Goal: Navigation & Orientation: Find specific page/section

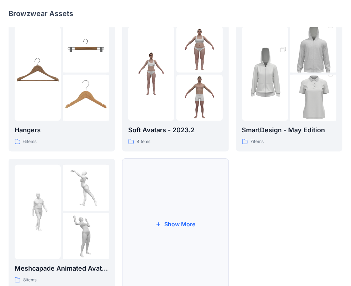
scroll to position [177, 0]
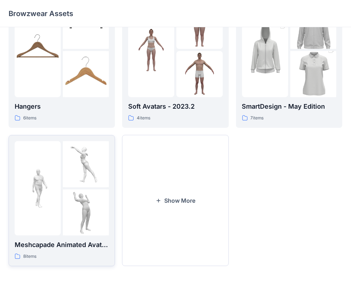
click at [43, 182] on img at bounding box center [38, 188] width 46 height 46
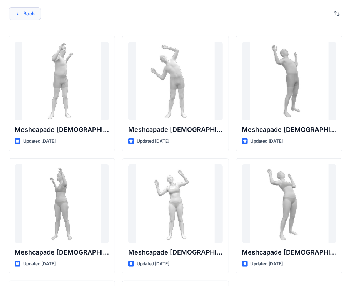
click at [29, 12] on button "Back" at bounding box center [25, 13] width 33 height 13
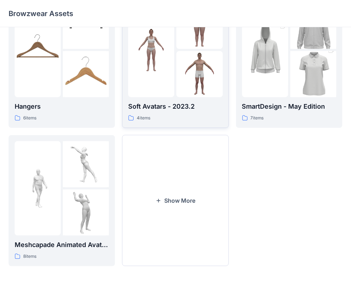
scroll to position [70, 0]
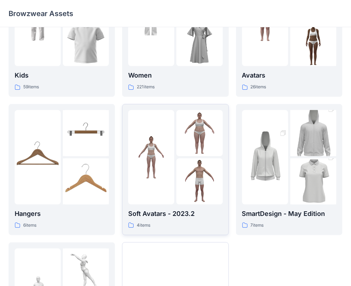
click at [201, 144] on img at bounding box center [200, 133] width 46 height 46
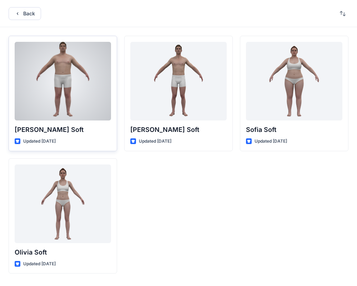
click at [60, 93] on div at bounding box center [63, 81] width 97 height 79
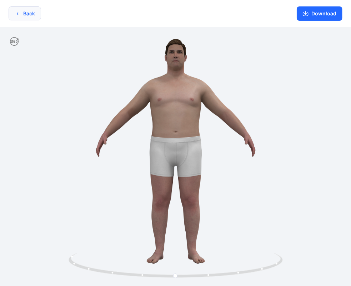
click at [21, 15] on button "Back" at bounding box center [25, 13] width 33 height 14
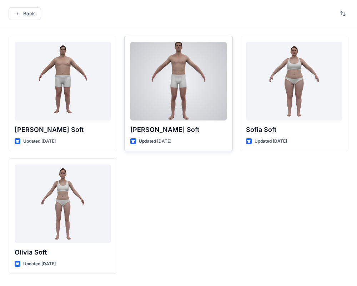
click at [193, 89] on div at bounding box center [178, 81] width 97 height 79
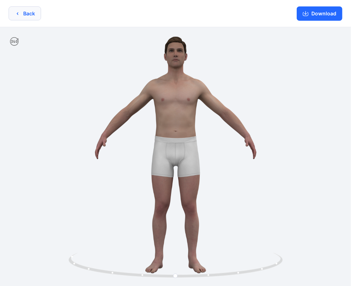
click at [12, 14] on button "Back" at bounding box center [25, 13] width 33 height 14
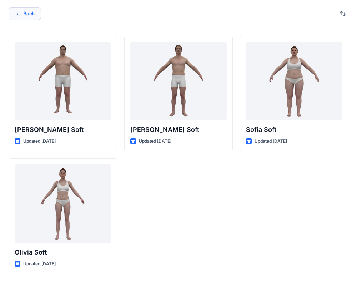
click at [20, 9] on button "Back" at bounding box center [25, 13] width 33 height 13
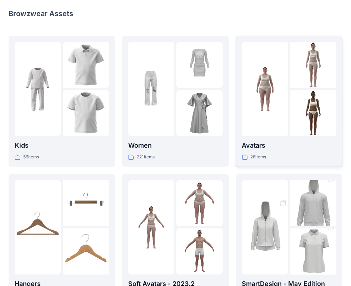
click at [299, 111] on img at bounding box center [314, 113] width 46 height 46
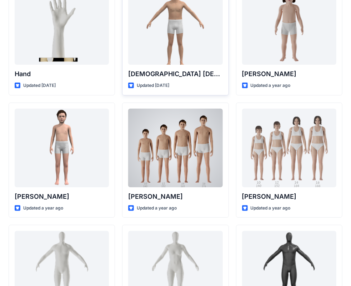
scroll to position [71, 0]
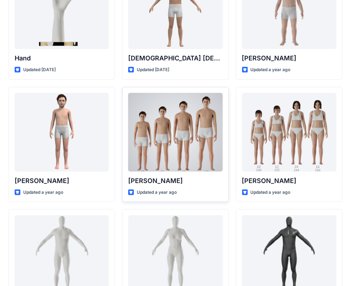
click at [190, 150] on div at bounding box center [175, 132] width 94 height 79
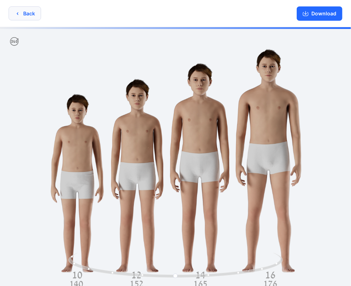
click at [26, 14] on button "Back" at bounding box center [25, 13] width 33 height 14
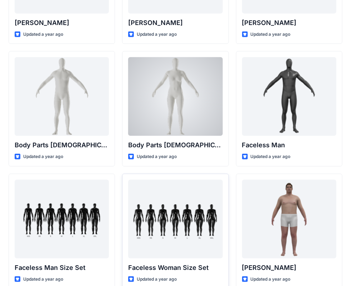
scroll to position [250, 0]
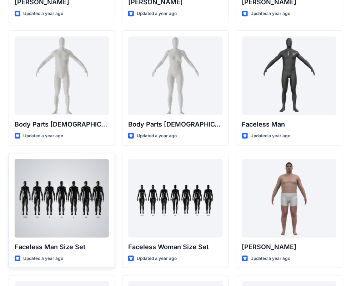
click at [50, 217] on div at bounding box center [62, 198] width 94 height 79
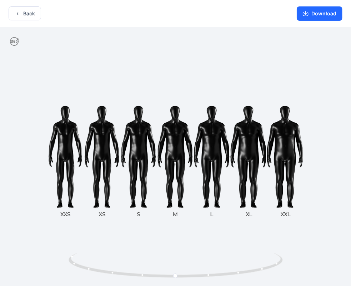
click at [134, 151] on div at bounding box center [175, 157] width 351 height 260
click at [135, 158] on div at bounding box center [175, 157] width 351 height 260
click at [321, 11] on button "Download" at bounding box center [320, 13] width 46 height 14
click at [20, 14] on button "Back" at bounding box center [25, 13] width 33 height 14
